Goal: Transaction & Acquisition: Purchase product/service

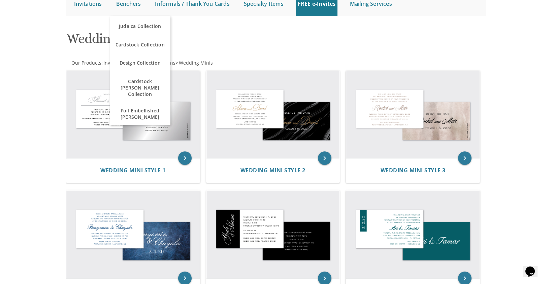
scroll to position [102, 0]
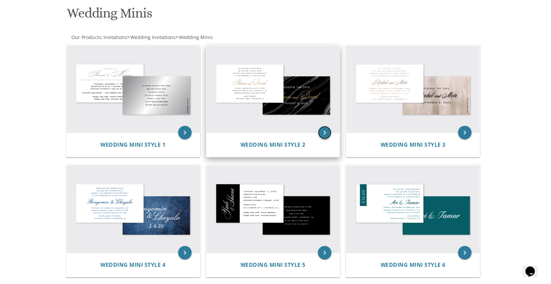
click at [328, 133] on icon "keyboard_arrow_right" at bounding box center [324, 132] width 13 height 13
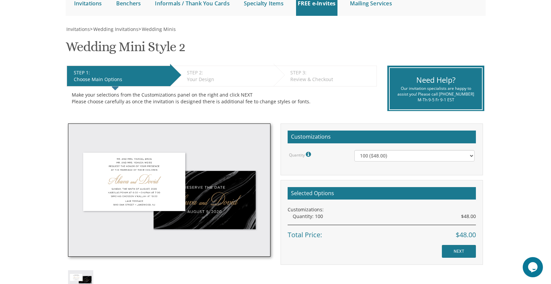
scroll to position [15, 0]
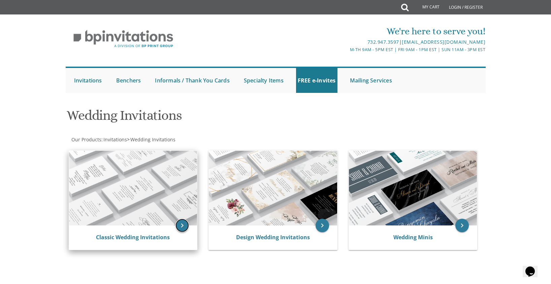
click at [185, 228] on icon "keyboard_arrow_right" at bounding box center [181, 225] width 13 height 13
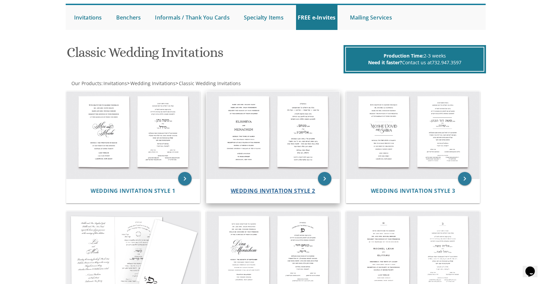
scroll to position [76, 0]
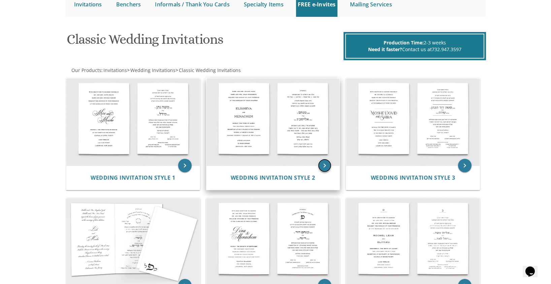
click at [328, 169] on icon "keyboard_arrow_right" at bounding box center [324, 165] width 13 height 13
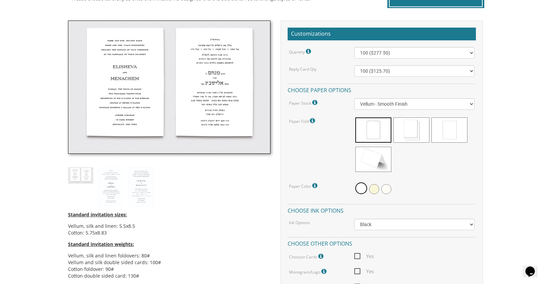
scroll to position [173, 0]
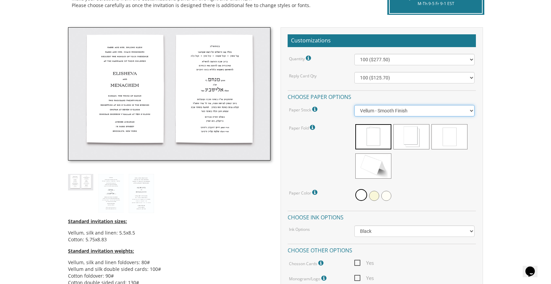
click at [402, 111] on select "Vellum - Smooth Finish Linen - Subtle Embossed Crosshatch Texture Silk - Soft, …" at bounding box center [414, 110] width 120 height 11
